Goal: Navigation & Orientation: Find specific page/section

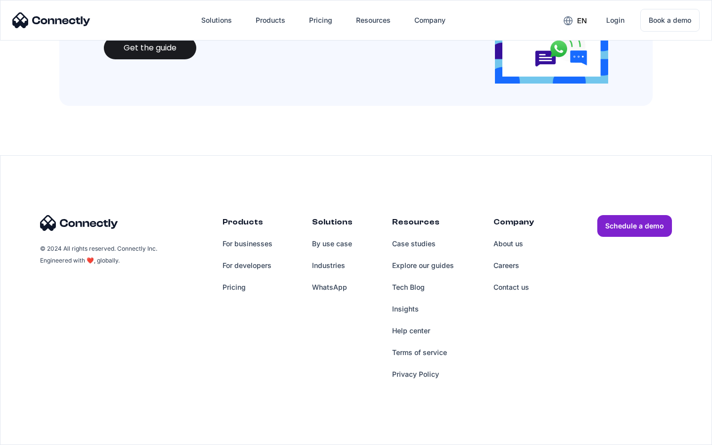
scroll to position [1075, 0]
